Goal: Find specific page/section: Find specific page/section

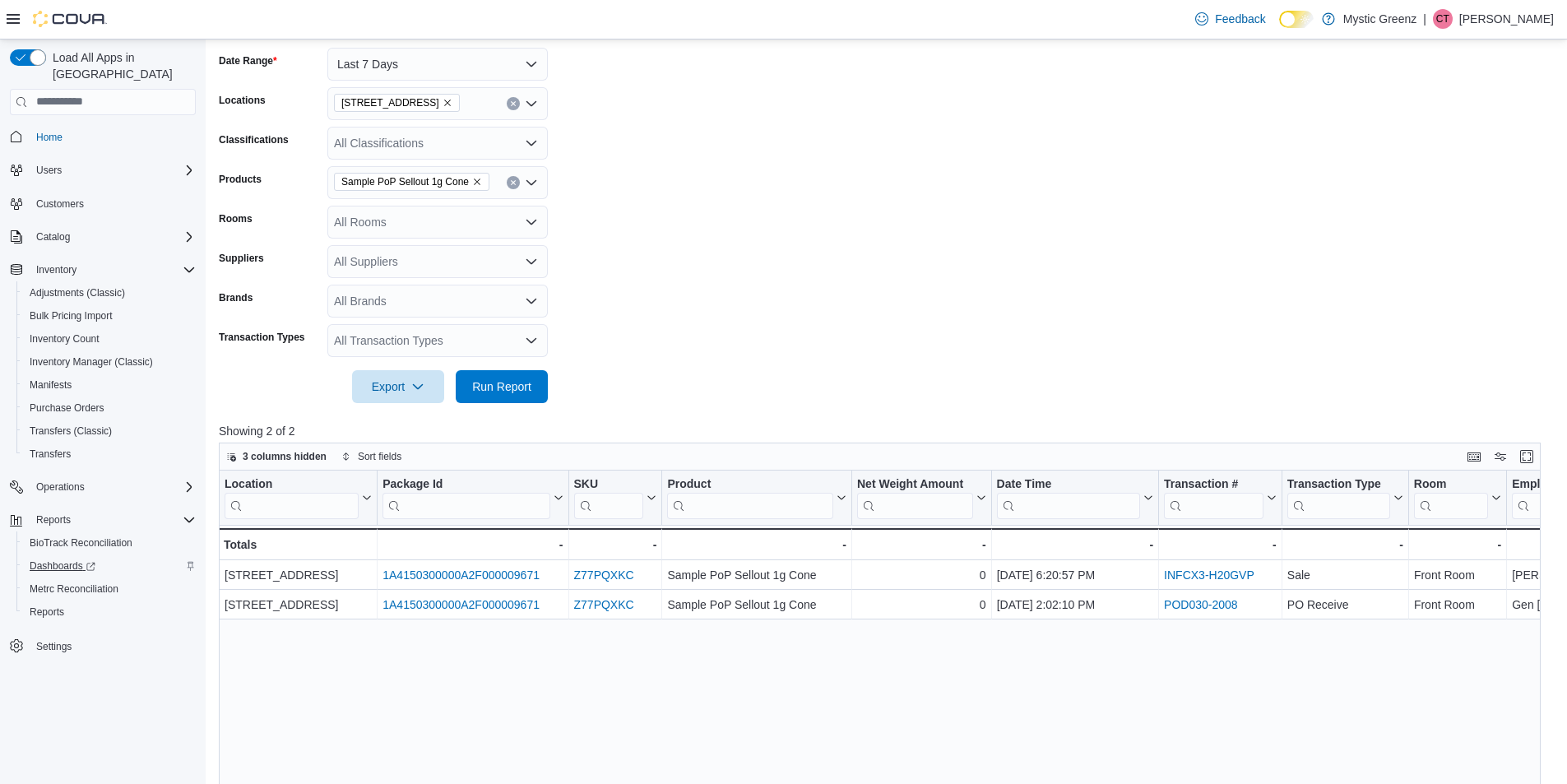
scroll to position [247, 0]
click at [79, 356] on span "Inventory Manager (Classic)" at bounding box center [91, 362] width 124 height 13
